Goal: Task Accomplishment & Management: Manage account settings

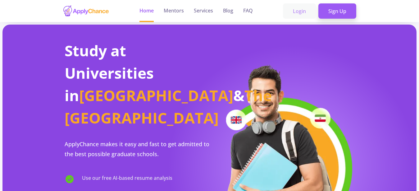
click at [295, 13] on link "Login" at bounding box center [299, 11] width 33 height 16
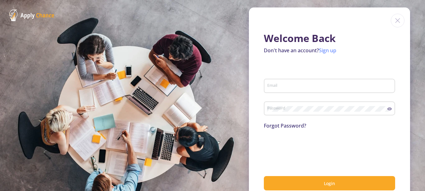
click at [320, 50] on link "Sign up" at bounding box center [327, 50] width 17 height 7
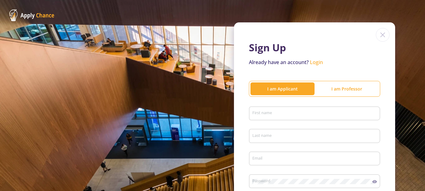
click at [266, 119] on div "First name" at bounding box center [314, 112] width 125 height 16
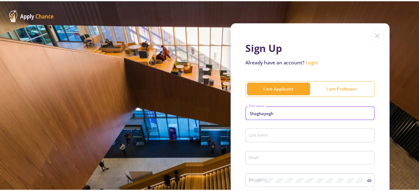
scroll to position [80, 0]
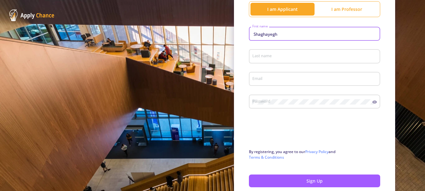
type input "Shaghayegh"
click at [279, 56] on input "Last name" at bounding box center [315, 57] width 127 height 6
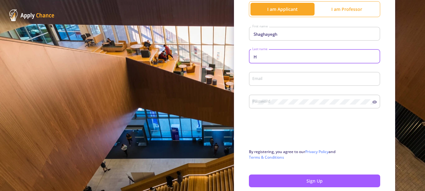
type input "H"
click at [274, 71] on div "Email" at bounding box center [314, 78] width 125 height 16
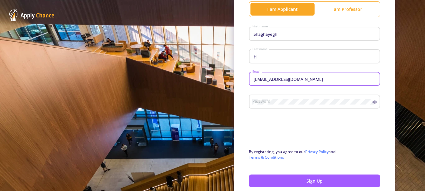
type input "[EMAIL_ADDRESS][DOMAIN_NAME]"
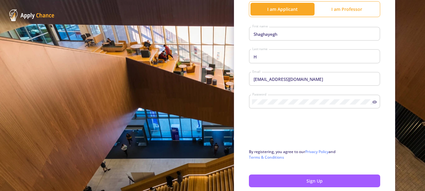
click at [369, 99] on div "Password" at bounding box center [314, 100] width 131 height 16
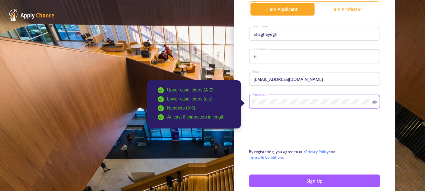
click at [372, 100] on icon at bounding box center [374, 102] width 5 height 5
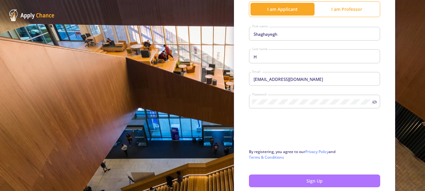
click at [283, 183] on button "Sign Up" at bounding box center [314, 180] width 131 height 13
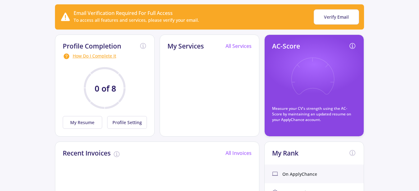
scroll to position [63, 0]
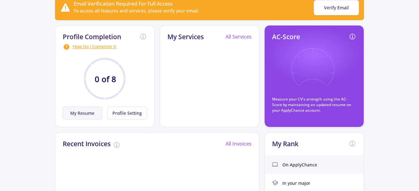
click at [79, 114] on button "My Resume" at bounding box center [83, 113] width 40 height 13
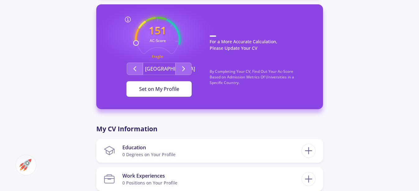
scroll to position [169, 0]
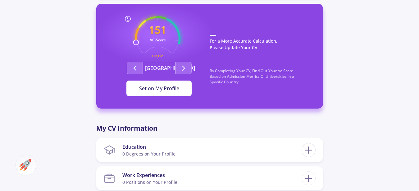
click at [155, 89] on span "Set on My Profile" at bounding box center [159, 88] width 40 height 7
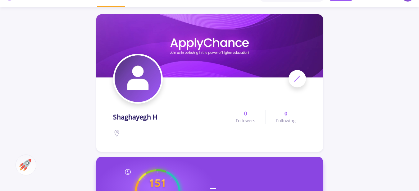
scroll to position [0, 0]
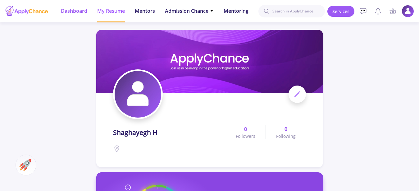
click at [73, 13] on span "Dashboard" at bounding box center [74, 10] width 26 height 7
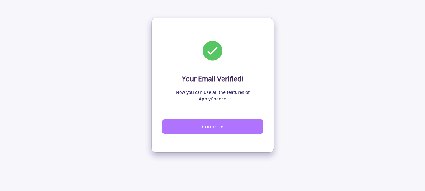
click at [202, 122] on button "Continue" at bounding box center [212, 126] width 101 height 14
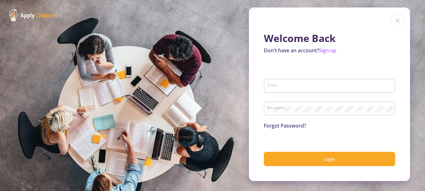
click at [294, 89] on div "Email" at bounding box center [329, 84] width 125 height 16
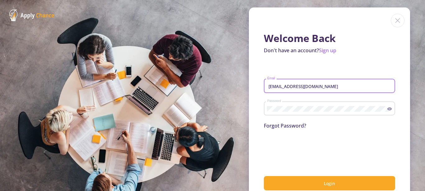
type input "[EMAIL_ADDRESS][DOMAIN_NAME]"
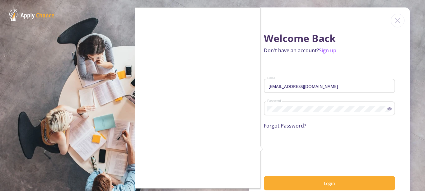
click at [291, 183] on div at bounding box center [212, 95] width 425 height 191
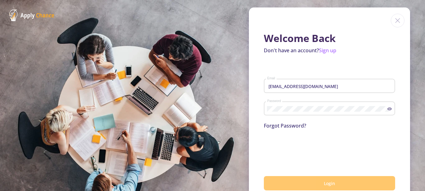
click at [285, 182] on button "Login" at bounding box center [329, 183] width 131 height 15
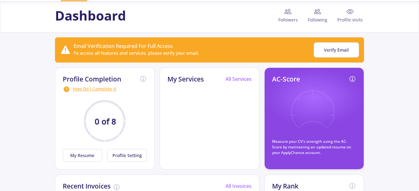
scroll to position [32, 0]
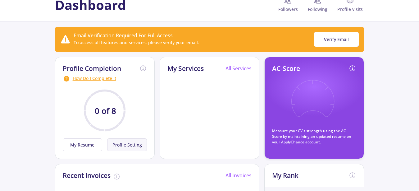
click at [137, 143] on button "Profile Setting" at bounding box center [127, 144] width 40 height 13
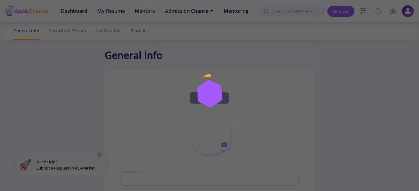
type input "Shaghayegh H"
type input "ShaghayeghH"
type input "[EMAIL_ADDRESS][DOMAIN_NAME]"
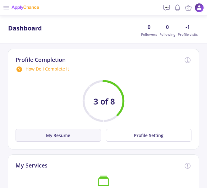
scroll to position [63, 0]
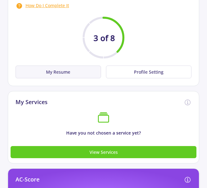
click at [63, 70] on button "My Resume" at bounding box center [59, 72] width 86 height 13
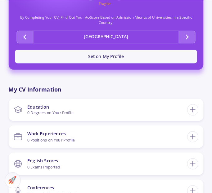
scroll to position [174, 0]
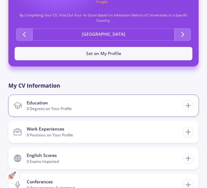
click at [74, 111] on section "Education 0 Degrees on Your Profile" at bounding box center [98, 105] width 170 height 17
click at [87, 108] on section "Education 0 Degrees on Your Profile" at bounding box center [98, 105] width 170 height 17
click at [184, 104] on div at bounding box center [188, 105] width 11 height 11
click at [190, 104] on icon at bounding box center [188, 105] width 8 height 8
checkbox input "false"
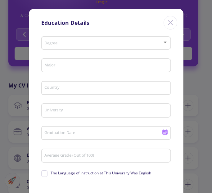
click at [78, 40] on div "Degree" at bounding box center [106, 42] width 124 height 16
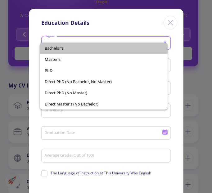
click at [79, 45] on span "Bachelor's" at bounding box center [104, 48] width 118 height 11
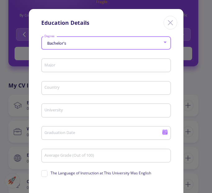
click at [77, 68] on input "Major" at bounding box center [107, 66] width 126 height 6
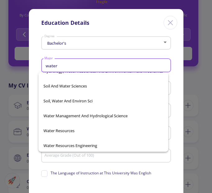
scroll to position [84, 0]
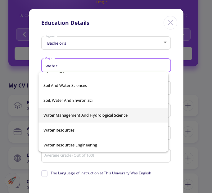
click at [107, 121] on span "Water Management And Hydrological Science" at bounding box center [104, 115] width 120 height 15
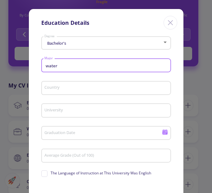
type input "Water Management And Hydrological Science"
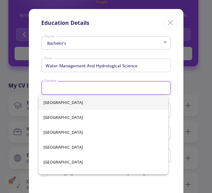
click at [93, 90] on input "Country" at bounding box center [107, 89] width 126 height 6
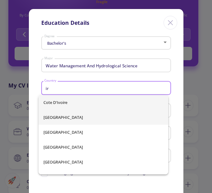
click at [63, 113] on span "[GEOGRAPHIC_DATA]" at bounding box center [104, 117] width 120 height 15
type input "[GEOGRAPHIC_DATA]"
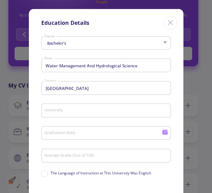
click at [75, 108] on div "University" at bounding box center [106, 109] width 124 height 16
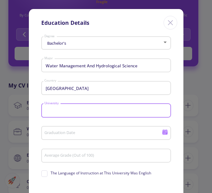
click at [76, 112] on input "University" at bounding box center [107, 111] width 126 height 6
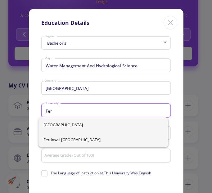
click at [65, 141] on span "Ferdowsi [GEOGRAPHIC_DATA]" at bounding box center [104, 139] width 120 height 15
type input "Ferdowsi [GEOGRAPHIC_DATA]"
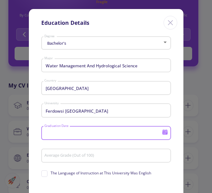
click at [67, 134] on input "Graduation Date" at bounding box center [104, 134] width 120 height 6
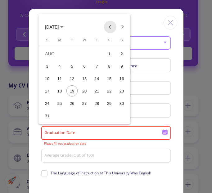
click at [105, 25] on button "Previous month" at bounding box center [110, 27] width 12 height 12
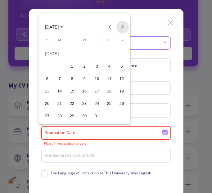
click at [124, 25] on button "Next month" at bounding box center [123, 27] width 12 height 12
click at [50, 76] on div "7" at bounding box center [47, 78] width 11 height 11
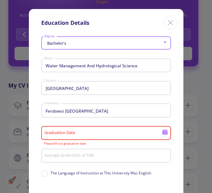
type input "[DATE]"
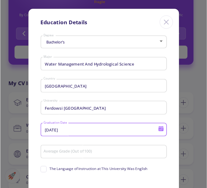
scroll to position [52, 0]
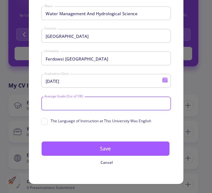
click at [85, 106] on input "Average Grade (Out of 100)" at bounding box center [107, 104] width 126 height 6
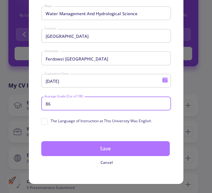
type input "86"
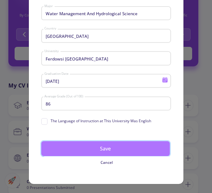
click at [111, 152] on button "Save" at bounding box center [105, 148] width 129 height 15
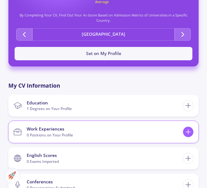
click at [185, 132] on icon at bounding box center [188, 132] width 8 height 8
checkbox input "false"
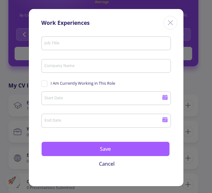
click at [87, 36] on div "Job Title" at bounding box center [106, 42] width 124 height 16
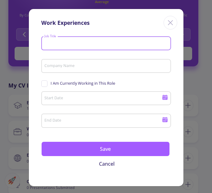
click at [88, 42] on input "Job Title" at bounding box center [107, 44] width 126 height 6
type input "educational advisor"
click at [69, 64] on input "Company Name" at bounding box center [107, 67] width 126 height 6
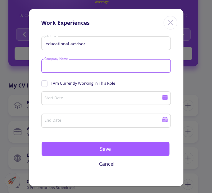
click at [95, 67] on input "Company Name" at bounding box center [107, 67] width 126 height 6
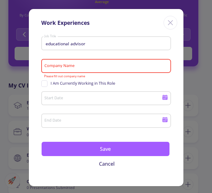
click at [162, 98] on icon at bounding box center [165, 98] width 6 height 6
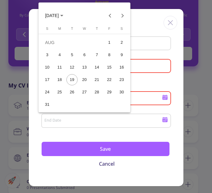
click at [63, 15] on span "[DATE]" at bounding box center [54, 15] width 18 height 5
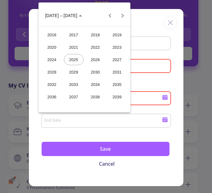
click at [77, 47] on div "2021" at bounding box center [74, 47] width 20 height 11
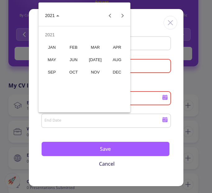
click at [70, 49] on div "FEB" at bounding box center [74, 47] width 20 height 11
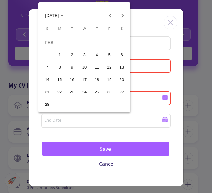
click at [60, 53] on div "1" at bounding box center [59, 54] width 11 height 11
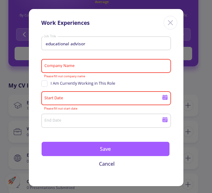
type input "[DATE]"
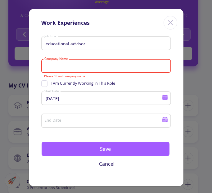
click at [62, 68] on input "Company Name" at bounding box center [107, 67] width 126 height 6
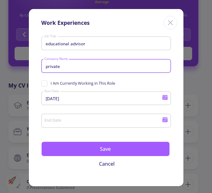
type input "private"
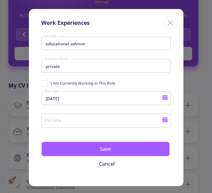
click at [78, 127] on div "End Date" at bounding box center [103, 120] width 118 height 16
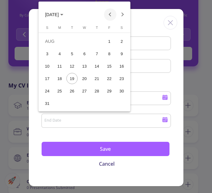
click at [107, 13] on button "Previous month" at bounding box center [110, 14] width 12 height 12
click at [100, 103] on div "31" at bounding box center [96, 103] width 11 height 11
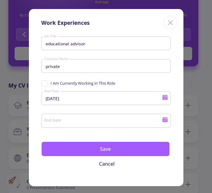
type input "[DATE]"
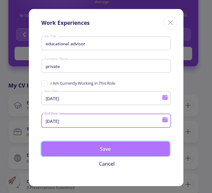
click at [101, 150] on button "Save" at bounding box center [105, 149] width 129 height 15
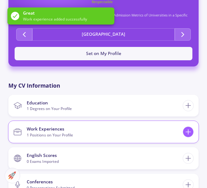
click at [189, 129] on icon at bounding box center [188, 132] width 8 height 8
checkbox input "false"
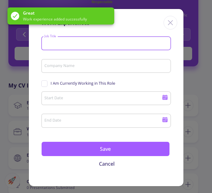
click at [91, 46] on input "Job Title" at bounding box center [107, 44] width 126 height 6
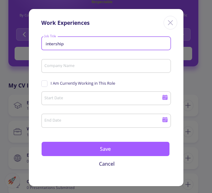
type input "intership"
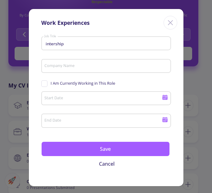
click at [87, 63] on div "Company Name" at bounding box center [106, 65] width 124 height 16
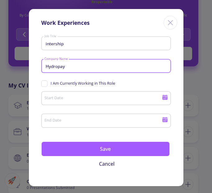
type input "Hydropay"
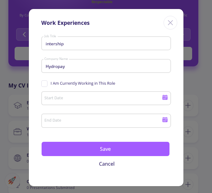
click at [110, 90] on div "Start Date" at bounding box center [103, 97] width 118 height 16
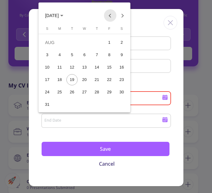
click at [112, 12] on button "Previous month" at bounding box center [110, 15] width 12 height 12
click at [111, 12] on button "Previous month" at bounding box center [110, 15] width 12 height 12
click at [123, 15] on button "Next month" at bounding box center [123, 15] width 12 height 12
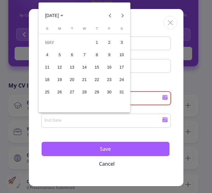
click at [85, 80] on div "21" at bounding box center [84, 79] width 11 height 11
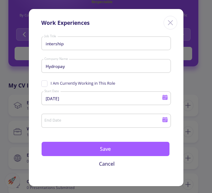
click at [165, 97] on icon at bounding box center [165, 97] width 5 height 3
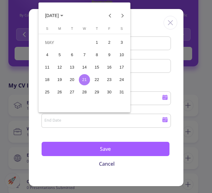
click at [65, 13] on button "[DATE]" at bounding box center [54, 15] width 28 height 12
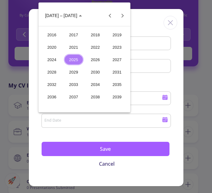
click at [52, 62] on div "2024" at bounding box center [52, 59] width 20 height 11
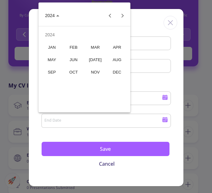
click at [53, 55] on div "MAY" at bounding box center [52, 59] width 20 height 11
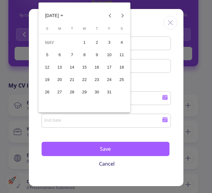
click at [68, 75] on button "21" at bounding box center [72, 80] width 12 height 12
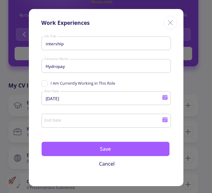
type input "[DATE]"
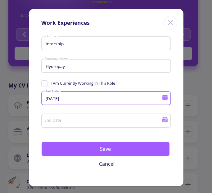
click at [168, 124] on div "End Date" at bounding box center [106, 120] width 130 height 16
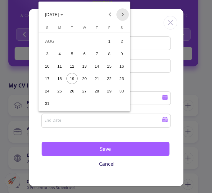
click at [124, 16] on button "Next month" at bounding box center [123, 14] width 12 height 12
click at [62, 91] on div "22" at bounding box center [59, 91] width 11 height 11
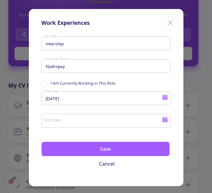
type input "[DATE]"
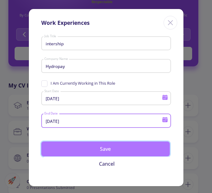
click at [112, 150] on button "Save" at bounding box center [105, 149] width 129 height 15
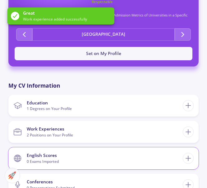
scroll to position [206, 0]
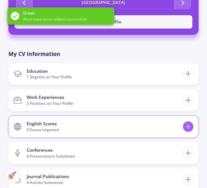
click at [190, 123] on icon at bounding box center [188, 127] width 8 height 8
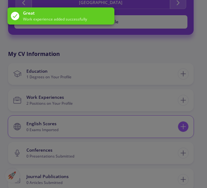
scroll to position [201, 0]
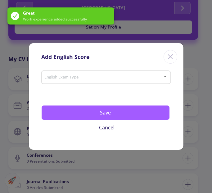
click at [88, 77] on span at bounding box center [104, 77] width 117 height 4
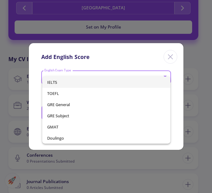
click at [77, 81] on span "IELTS" at bounding box center [106, 82] width 118 height 11
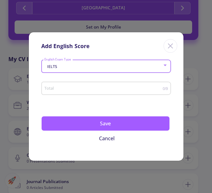
click at [108, 89] on input "Total" at bounding box center [103, 88] width 119 height 5
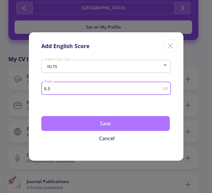
type input "6.5"
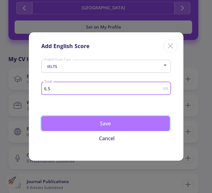
click at [83, 121] on button "Save" at bounding box center [105, 123] width 129 height 15
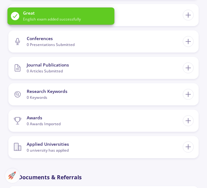
scroll to position [320, 0]
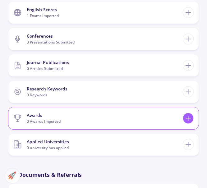
click at [191, 119] on icon at bounding box center [188, 118] width 8 height 8
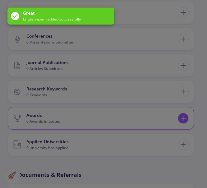
scroll to position [315, 0]
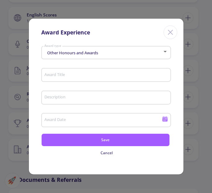
click at [110, 53] on div "Other Honours and Awards" at bounding box center [103, 53] width 118 height 5
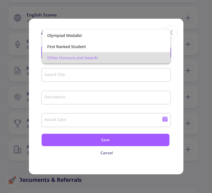
click at [96, 58] on span "Other Honours and Awards" at bounding box center [106, 57] width 118 height 11
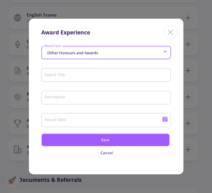
click at [58, 76] on input "Award Title" at bounding box center [107, 76] width 126 height 6
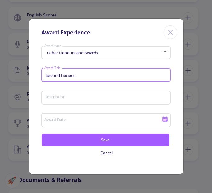
type input "Second honour"
click at [110, 121] on input "Award Date" at bounding box center [104, 121] width 120 height 6
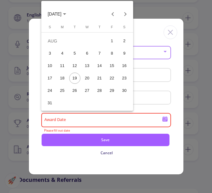
click at [153, 95] on div at bounding box center [106, 96] width 212 height 193
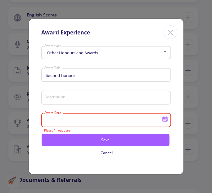
click at [152, 99] on input "Description" at bounding box center [107, 98] width 126 height 6
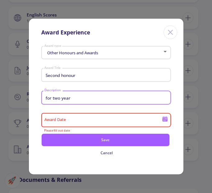
type input "for two year"
click at [81, 118] on div "Award Date" at bounding box center [103, 119] width 118 height 16
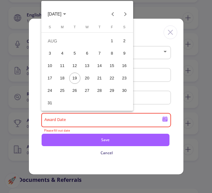
click at [63, 138] on div at bounding box center [106, 96] width 212 height 193
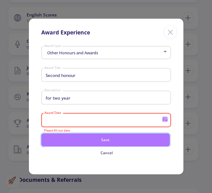
click at [136, 142] on button "Save" at bounding box center [105, 140] width 129 height 13
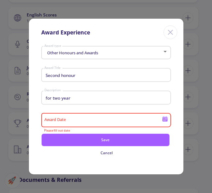
click at [164, 118] on icon at bounding box center [165, 117] width 5 height 1
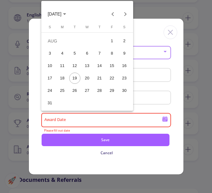
click at [66, 12] on span "[DATE]" at bounding box center [57, 13] width 18 height 5
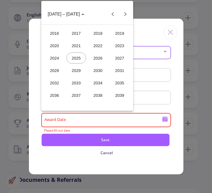
click at [48, 57] on div "2024" at bounding box center [55, 58] width 20 height 11
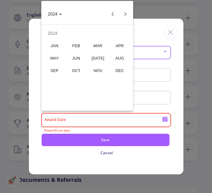
click at [52, 60] on div "MAY" at bounding box center [55, 58] width 20 height 11
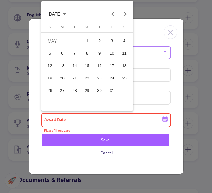
click at [72, 79] on div "21" at bounding box center [74, 78] width 11 height 11
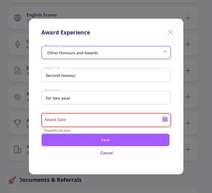
type input "[DATE]"
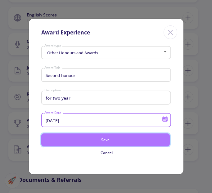
click at [77, 141] on button "Save" at bounding box center [105, 140] width 129 height 13
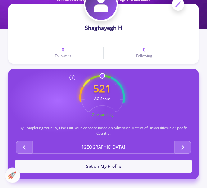
scroll to position [53, 0]
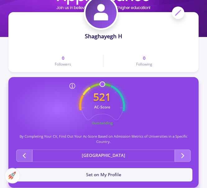
click at [186, 157] on icon "Second group" at bounding box center [182, 155] width 7 height 7
click at [184, 155] on polyline "Second group" at bounding box center [183, 156] width 2 height 4
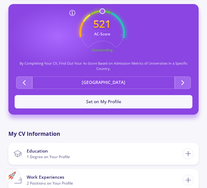
scroll to position [0, 0]
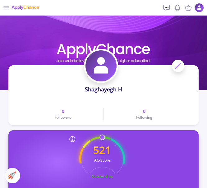
click at [203, 3] on li "Services Account My Resume Profile Settings My Public Profile Financial Invoice…" at bounding box center [199, 7] width 11 height 11
click at [200, 5] on img at bounding box center [199, 8] width 10 height 10
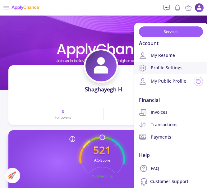
click at [171, 64] on link "Profile Settings" at bounding box center [171, 68] width 74 height 12
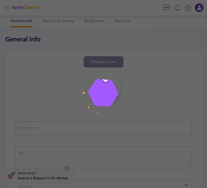
type input "Shaghayegh H"
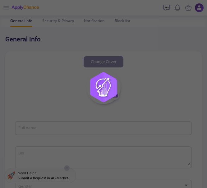
type input "ShaghayeghH"
type input "[EMAIL_ADDRESS][DOMAIN_NAME]"
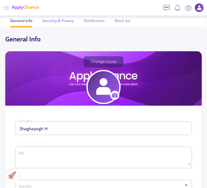
click at [66, 21] on div "Security & Privacy" at bounding box center [58, 21] width 32 height 11
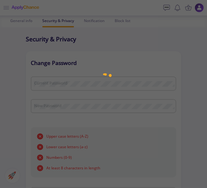
checkbox input "true"
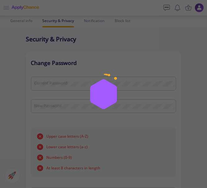
checkbox input "true"
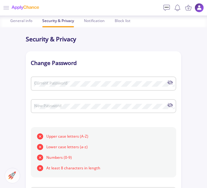
scroll to position [315, 0]
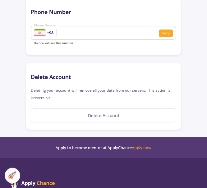
click at [107, 119] on button "Delete Account" at bounding box center [104, 116] width 146 height 14
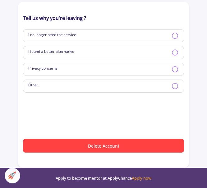
scroll to position [53, 0]
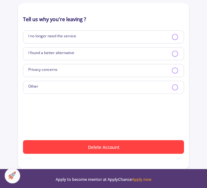
click at [144, 42] on div "I no longer need the service" at bounding box center [103, 36] width 161 height 13
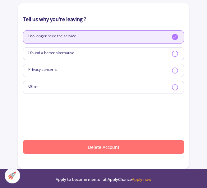
click at [89, 145] on button "Delete Account" at bounding box center [103, 146] width 161 height 13
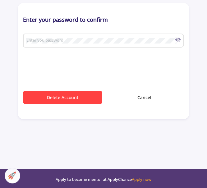
click at [81, 49] on div "Enter you password" at bounding box center [103, 42] width 161 height 21
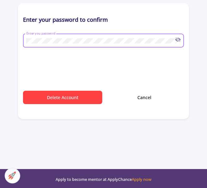
click at [178, 43] on div "Enter you password" at bounding box center [103, 39] width 161 height 16
click at [178, 39] on icon at bounding box center [178, 40] width 6 height 6
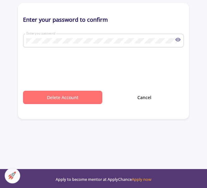
click at [72, 97] on button "Delete Account" at bounding box center [62, 97] width 79 height 13
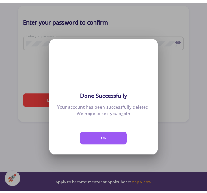
scroll to position [0, 0]
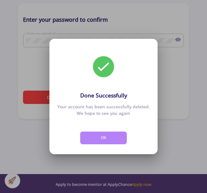
click at [104, 137] on button "OK" at bounding box center [103, 138] width 47 height 12
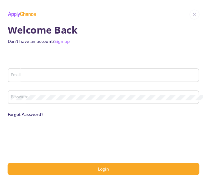
scroll to position [5, 0]
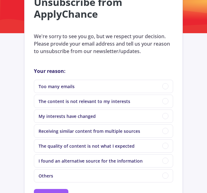
scroll to position [44, 0]
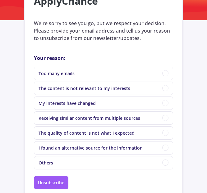
click at [108, 107] on mat-radio-button "My interests have changed" at bounding box center [103, 103] width 139 height 13
drag, startPoint x: 165, startPoint y: 102, endPoint x: 155, endPoint y: 111, distance: 13.4
click at [166, 102] on span at bounding box center [165, 103] width 6 height 6
click at [166, 102] on input "My interests have changed" at bounding box center [165, 103] width 6 height 6
radio input "true"
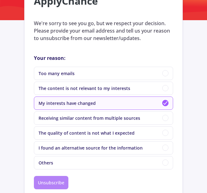
click at [40, 185] on button "Unsubscribe" at bounding box center [51, 182] width 35 height 13
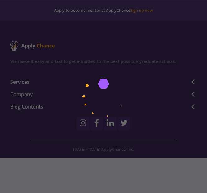
click at [44, 182] on body "Apply to become mentor at ApplyChance Sign up now Apply to become mentor at App…" at bounding box center [103, 96] width 207 height 193
